Goal: Task Accomplishment & Management: Complete application form

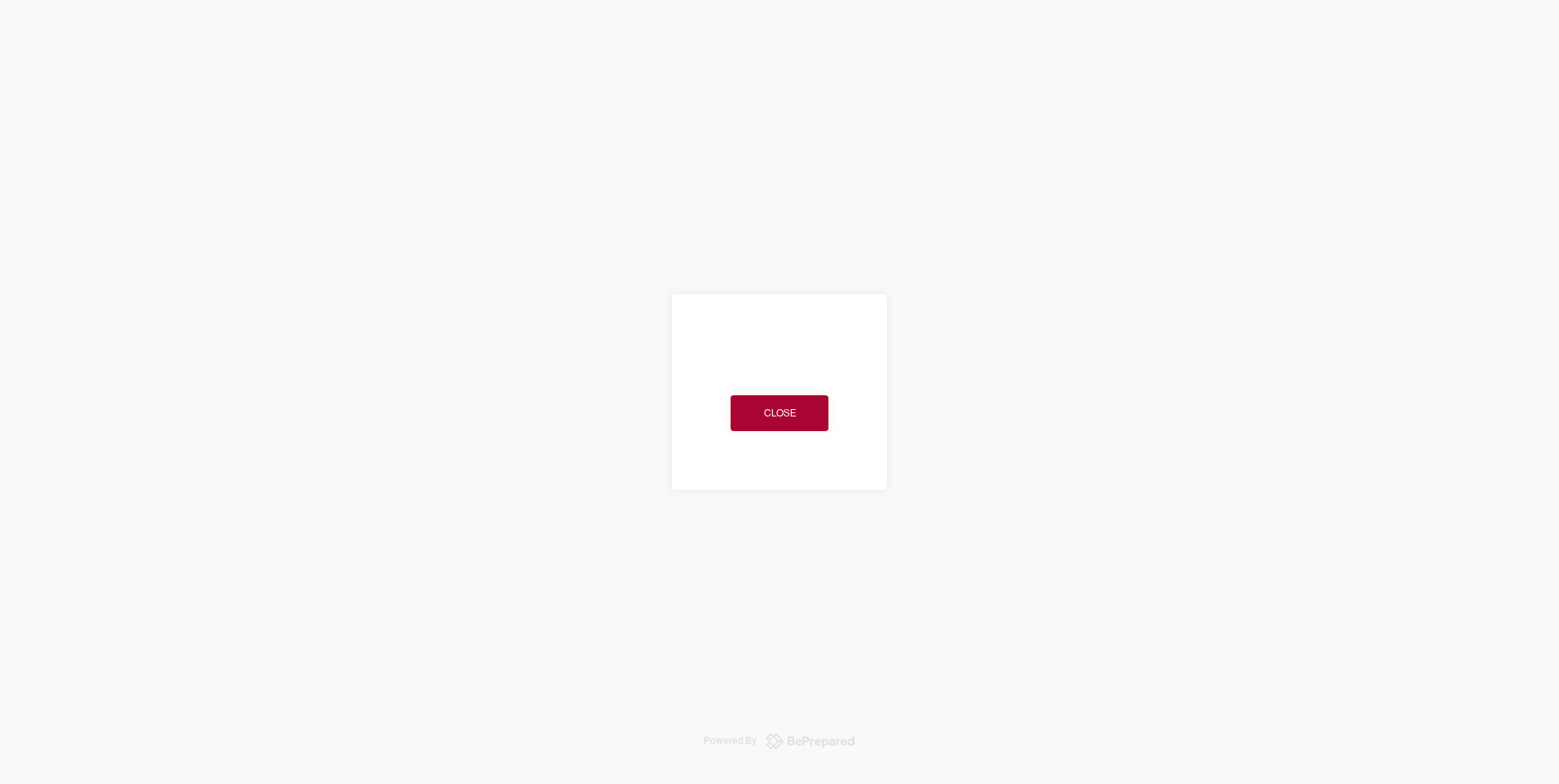
click at [765, 411] on div "Close" at bounding box center [780, 413] width 32 height 16
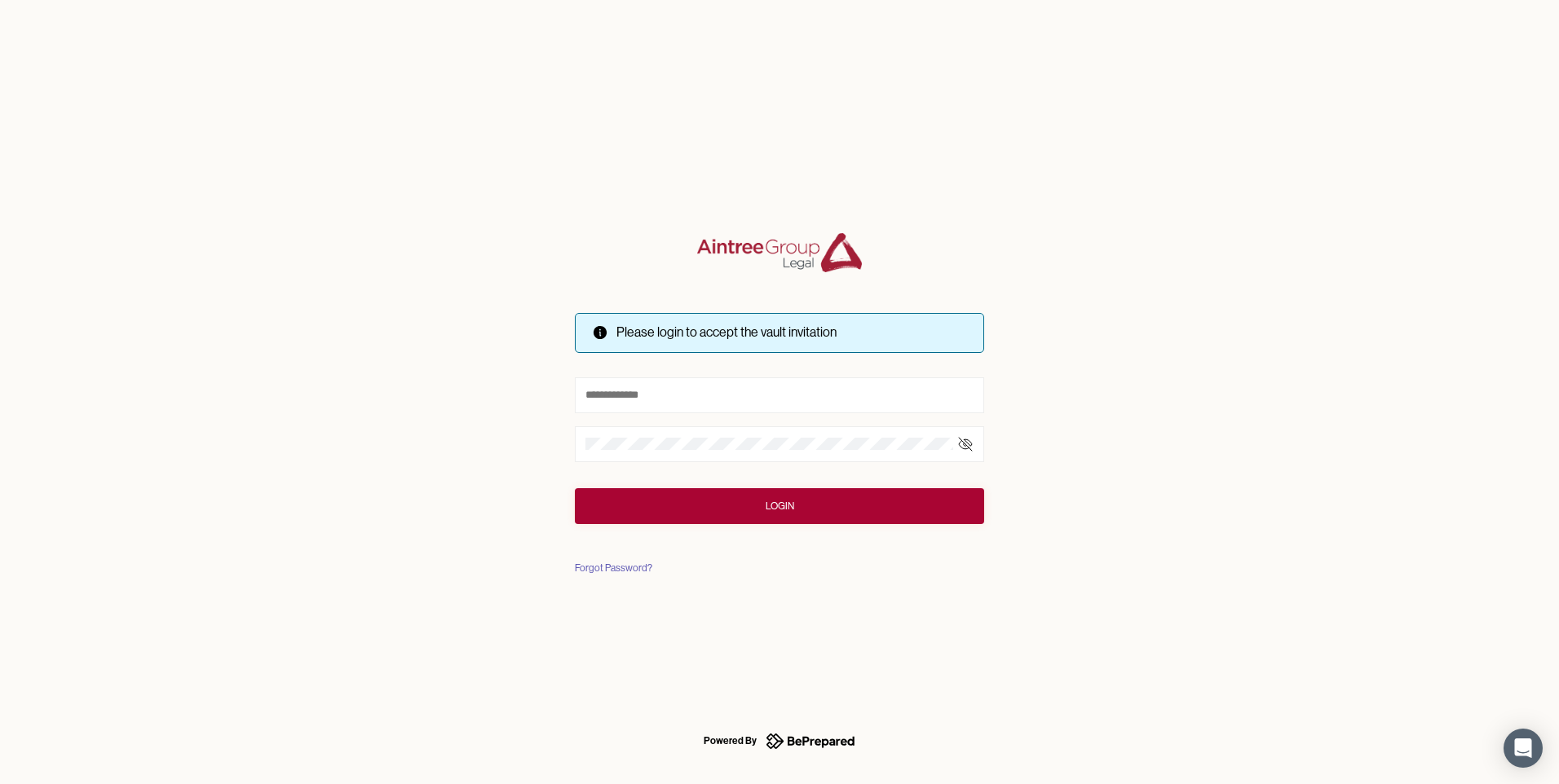
click at [799, 502] on button "Login" at bounding box center [779, 505] width 409 height 36
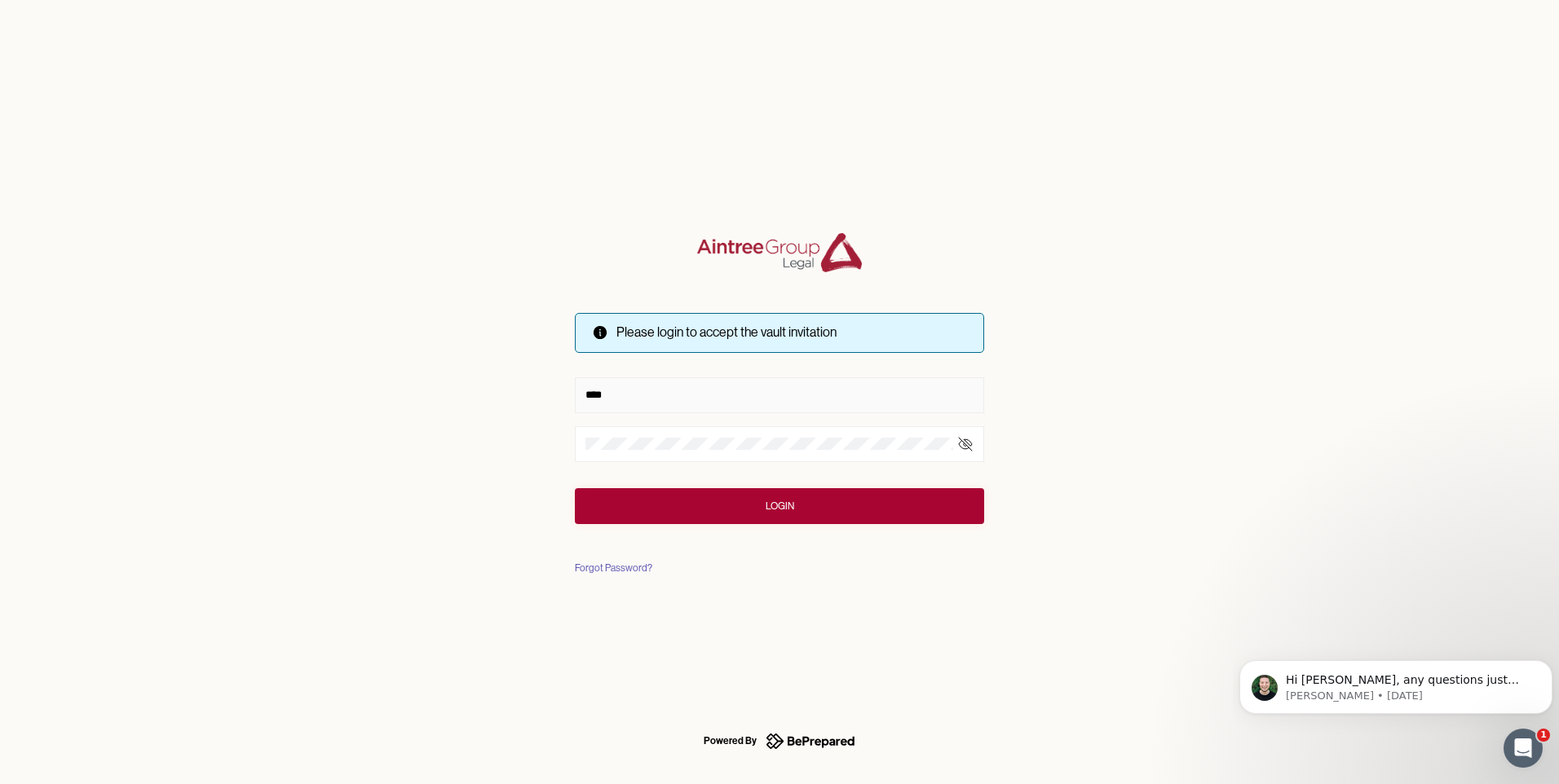
type input "**********"
click at [810, 507] on button "Login" at bounding box center [779, 505] width 409 height 36
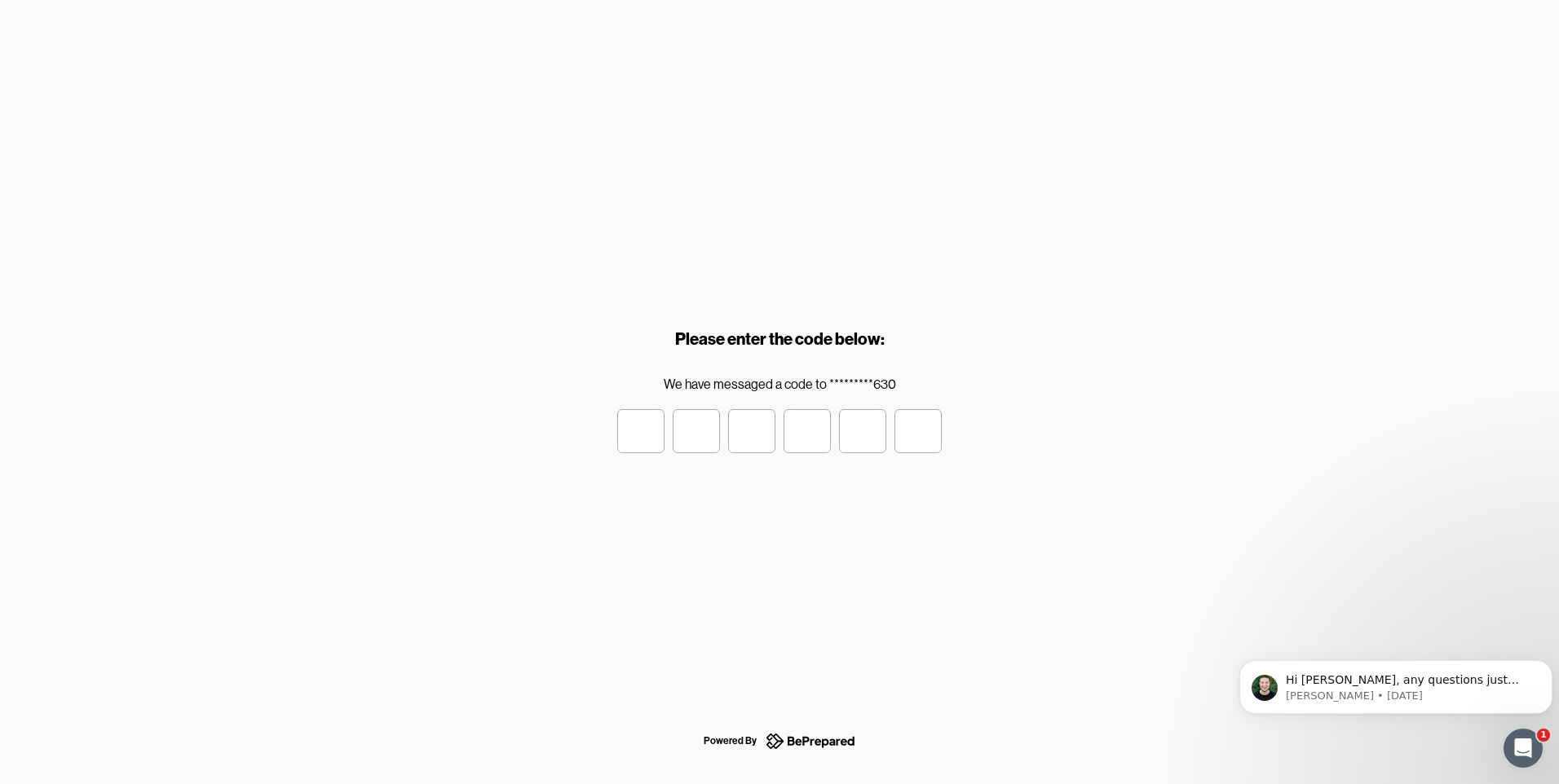
type input "*"
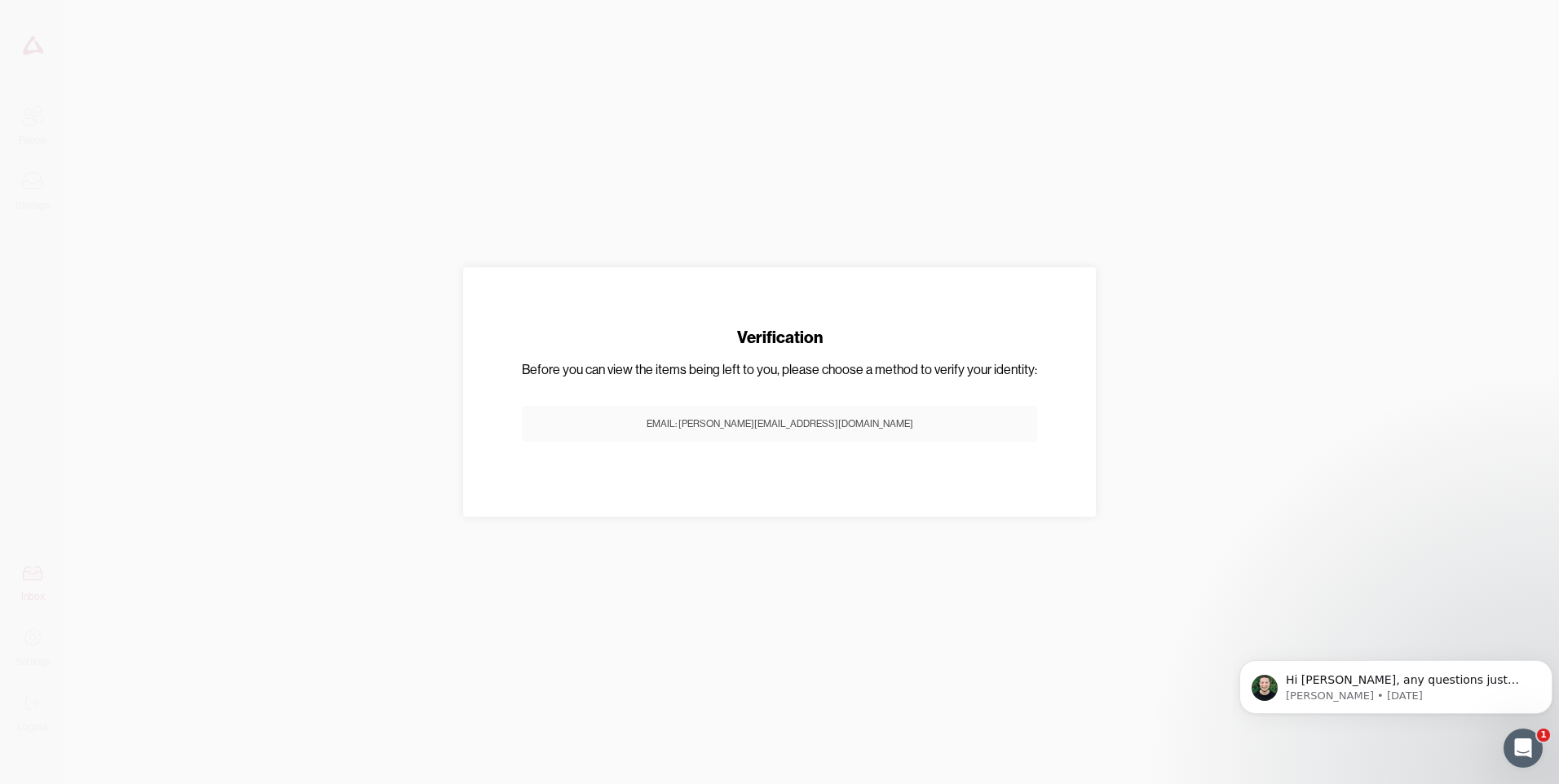
click at [857, 418] on div "Email: [PERSON_NAME][EMAIL_ADDRESS][DOMAIN_NAME]" at bounding box center [780, 424] width 267 height 16
type input "*"
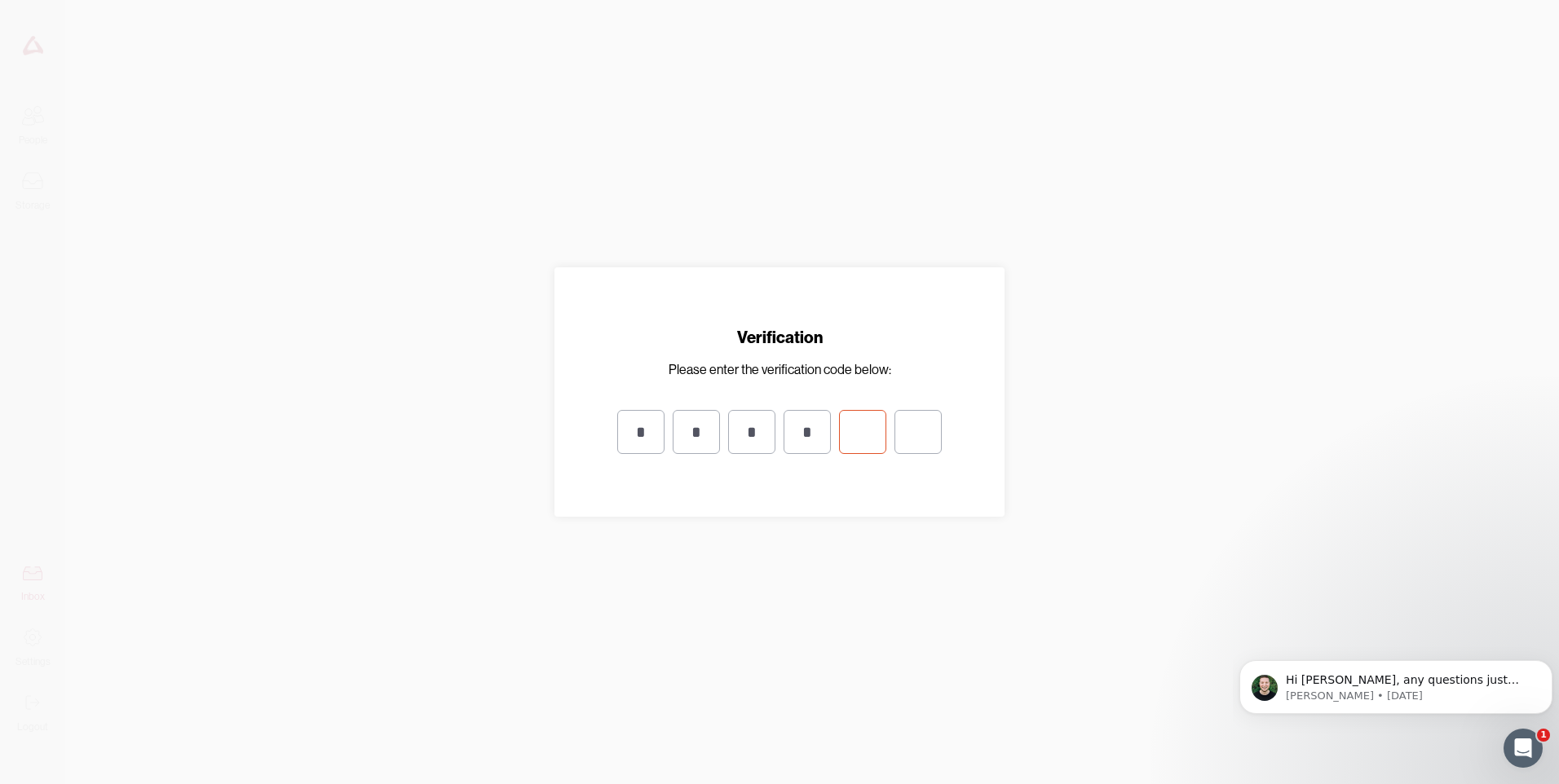
type input "*"
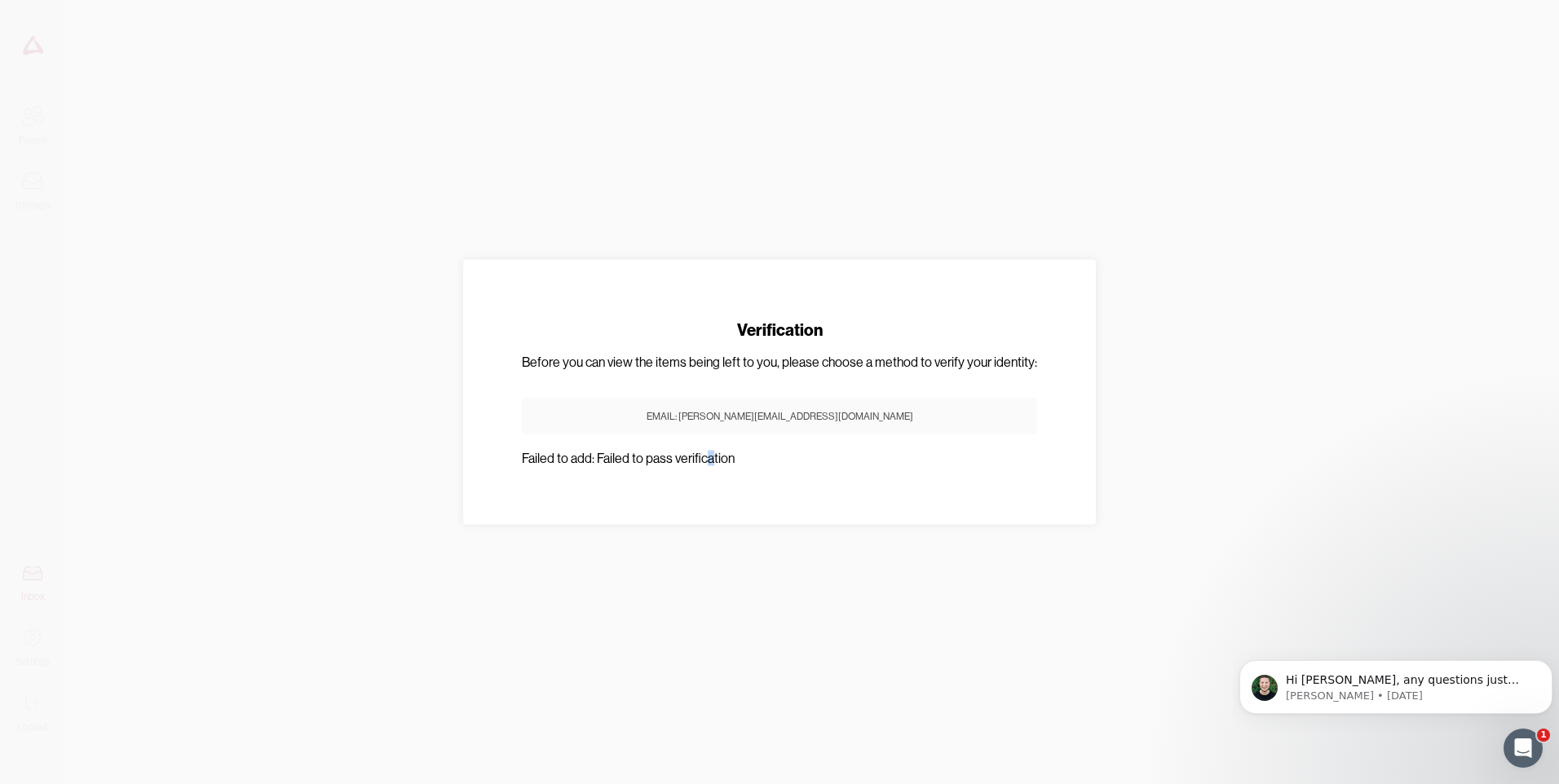
click at [715, 463] on div "Verification Before you can view the items being left to you, please choose a m…" at bounding box center [779, 392] width 567 height 199
